Goal: Find specific page/section: Find specific page/section

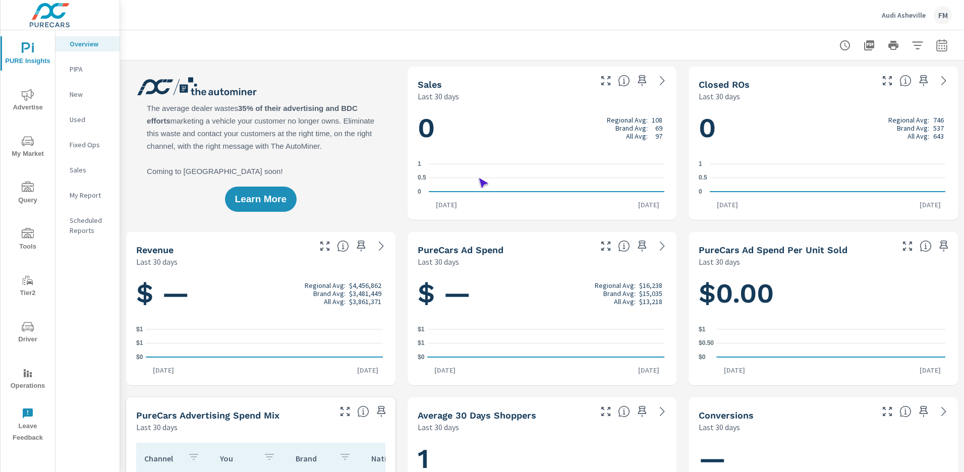
scroll to position [1, 0]
click at [28, 379] on span "Operations" at bounding box center [28, 379] width 48 height 25
